Goal: Task Accomplishment & Management: Complete application form

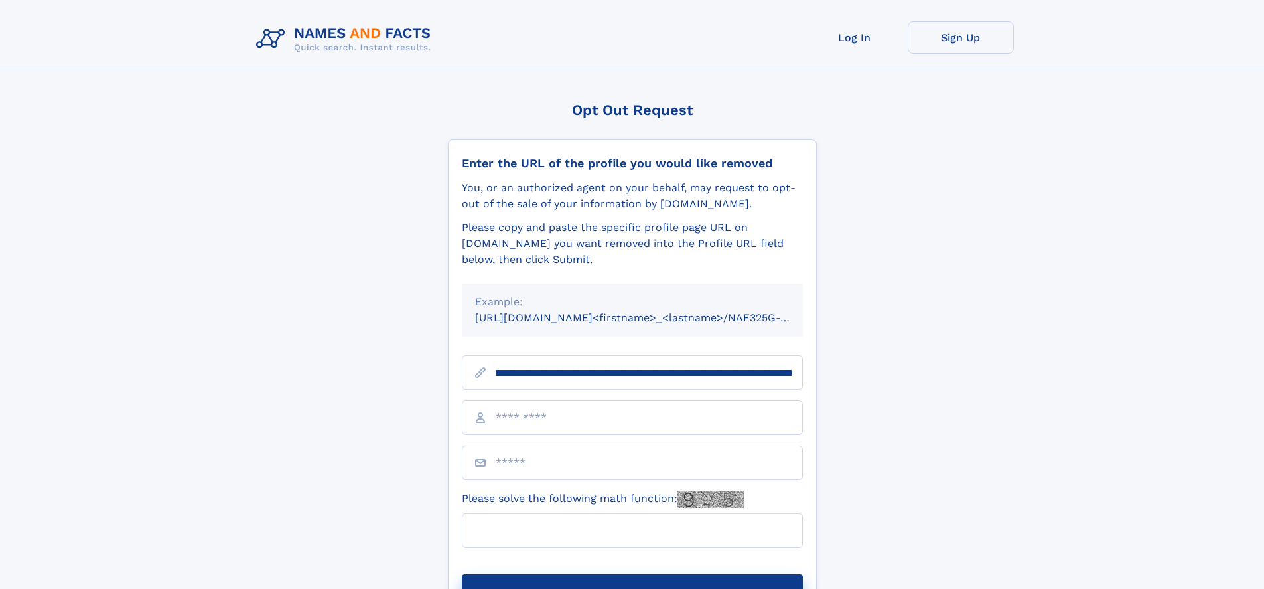
scroll to position [0, 160]
type input "**********"
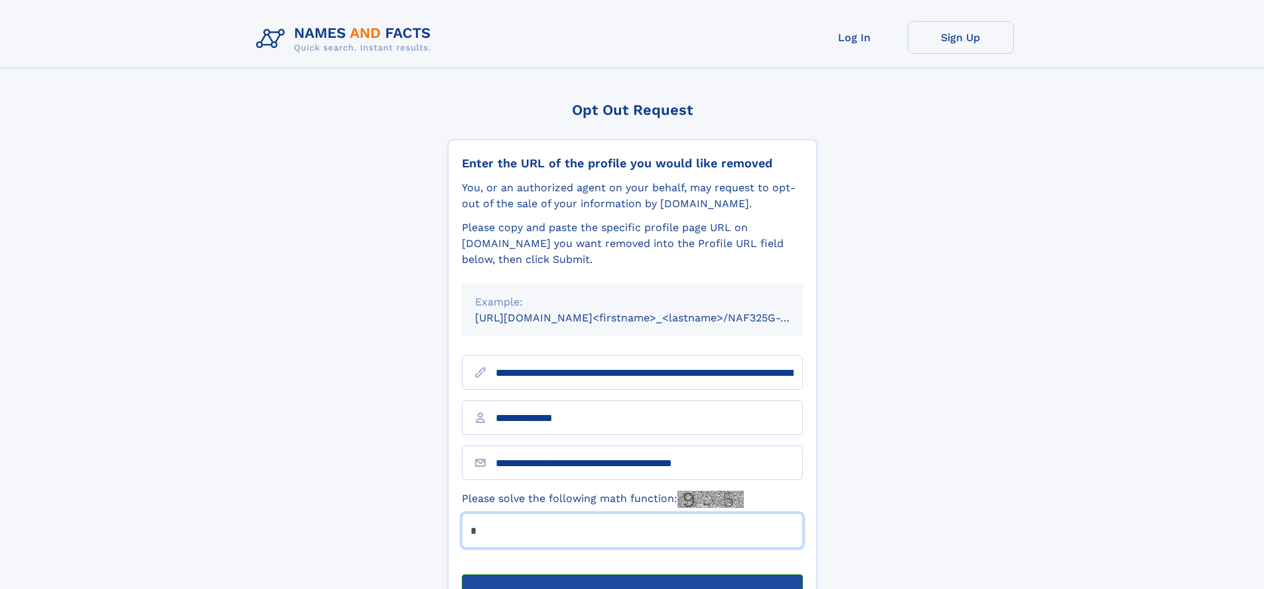
type input "*"
click at [632, 574] on button "Submit Opt Out Request" at bounding box center [632, 595] width 341 height 42
